Goal: Check status

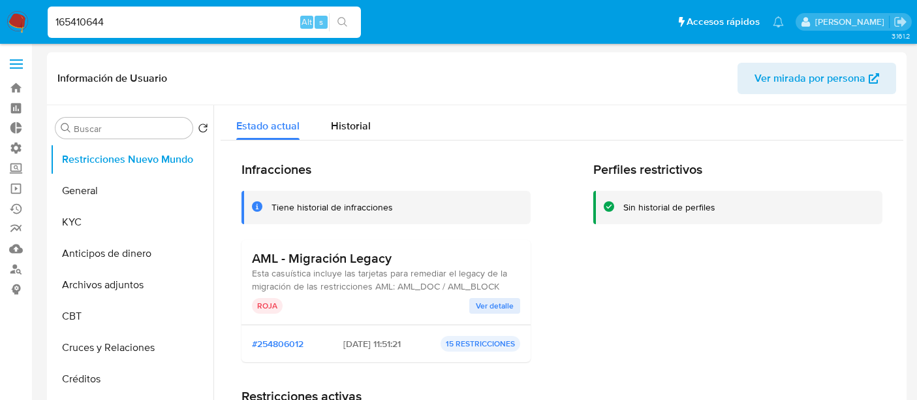
select select "10"
click at [799, 78] on span "Ver mirada por persona" at bounding box center [810, 78] width 111 height 31
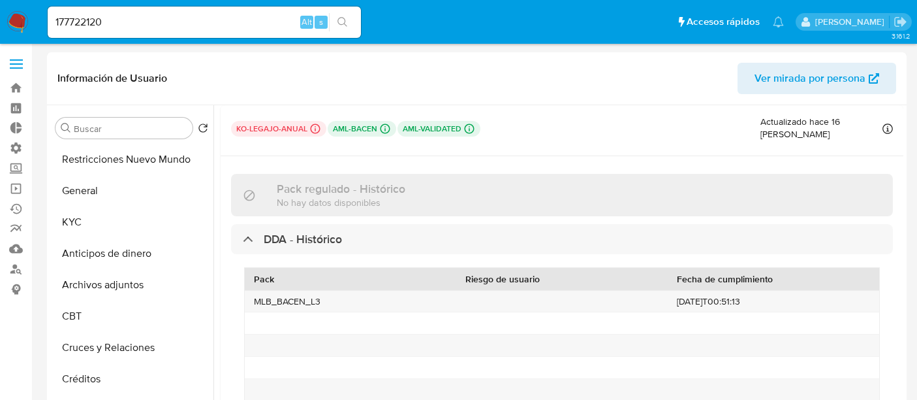
select select "10"
